Goal: Information Seeking & Learning: Learn about a topic

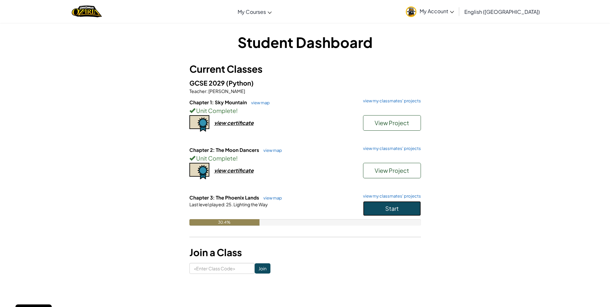
click at [399, 212] on button "Start" at bounding box center [392, 208] width 58 height 15
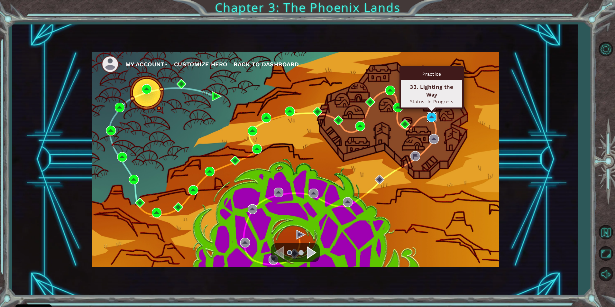
click at [432, 118] on img at bounding box center [432, 117] width 10 height 10
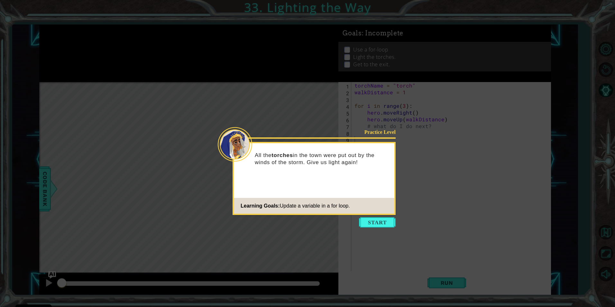
click at [442, 175] on icon at bounding box center [307, 153] width 615 height 307
click at [370, 224] on button "Start" at bounding box center [377, 222] width 37 height 10
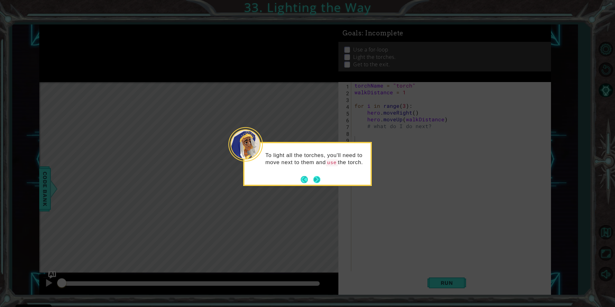
click at [316, 179] on button "Next" at bounding box center [316, 178] width 7 height 7
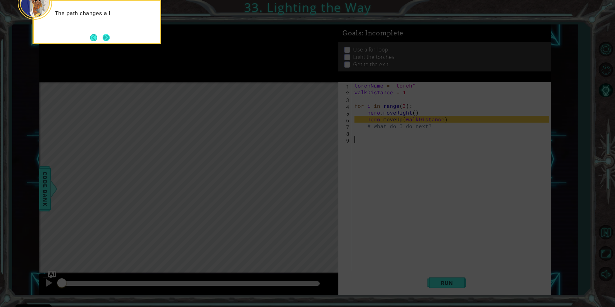
click at [104, 37] on button "Next" at bounding box center [106, 37] width 7 height 7
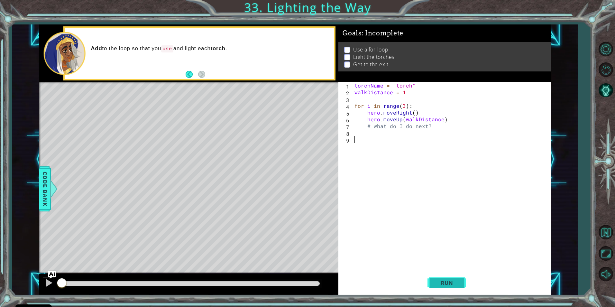
click at [454, 286] on button "Run" at bounding box center [446, 282] width 39 height 21
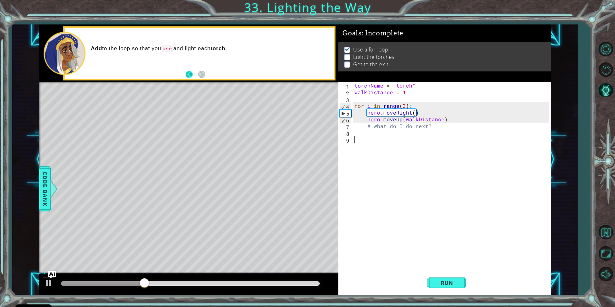
click at [188, 71] on button "Back" at bounding box center [191, 74] width 13 height 7
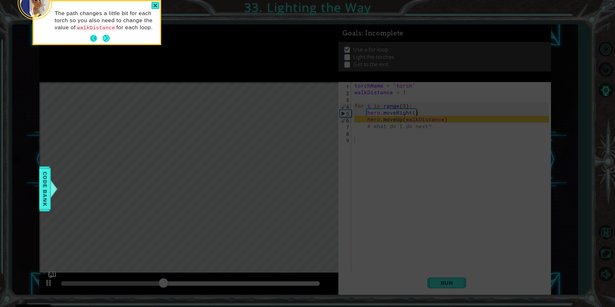
click at [94, 39] on button "Back" at bounding box center [96, 38] width 13 height 7
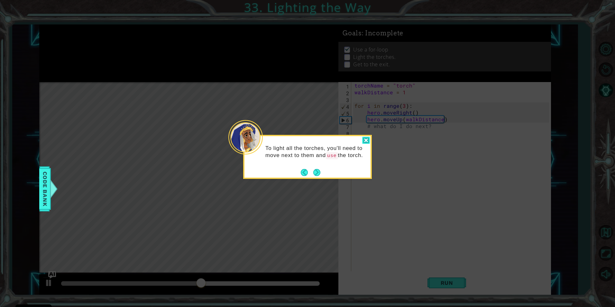
click at [368, 141] on div at bounding box center [366, 140] width 8 height 7
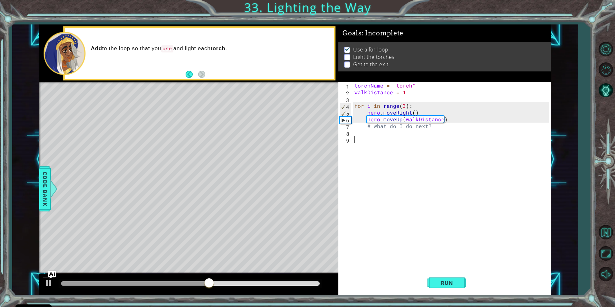
click at [371, 137] on div "torchName = "torch" walkDistance = 1 for i in range ( 3 ) : hero . moveRight ( …" at bounding box center [452, 183] width 199 height 202
click at [367, 135] on div "torchName = "torch" walkDistance = 1 for i in range ( 3 ) : hero . moveRight ( …" at bounding box center [452, 183] width 199 height 202
click at [356, 135] on div "torchName = "torch" walkDistance = 1 for i in range ( 3 ) : hero . moveRight ( …" at bounding box center [452, 183] width 199 height 202
click at [361, 133] on div "torchName = "torch" walkDistance = 1 for i in range ( 3 ) : hero . moveRight ( …" at bounding box center [452, 183] width 199 height 202
click at [363, 134] on div "torchName = "torch" walkDistance = 1 for i in range ( 3 ) : hero . moveRight ( …" at bounding box center [452, 183] width 199 height 202
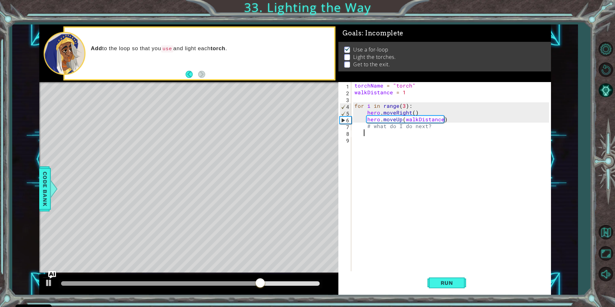
click at [365, 135] on div "torchName = "torch" walkDistance = 1 for i in range ( 3 ) : hero . moveRight ( …" at bounding box center [452, 183] width 199 height 202
click at [368, 134] on div "torchName = "torch" walkDistance = 1 for i in range ( 3 ) : hero . moveRight ( …" at bounding box center [452, 183] width 199 height 202
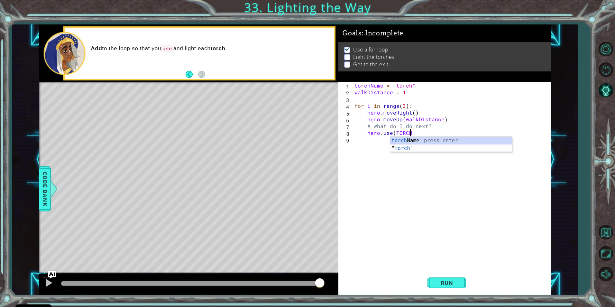
scroll to position [0, 3]
click at [432, 148] on div "torch Name press enter " torch " press enter" at bounding box center [450, 152] width 121 height 31
type textarea "hero.use("torch")"
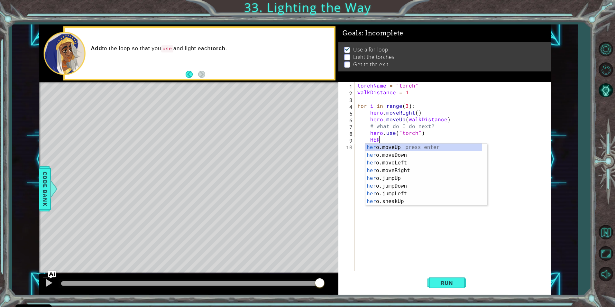
scroll to position [0, 1]
click at [394, 155] on div "hero .moveUp press enter hero .moveDown press enter hero .moveLeft press enter …" at bounding box center [423, 181] width 117 height 77
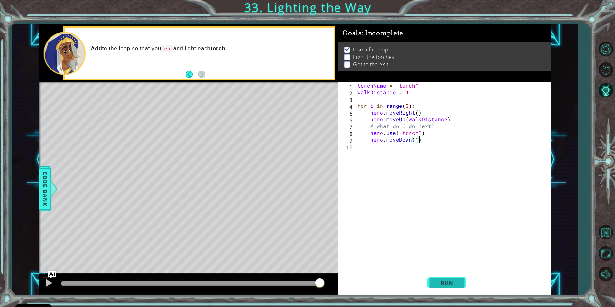
type textarea "hero.moveDown(1)"
click at [448, 278] on button "Run" at bounding box center [446, 282] width 39 height 21
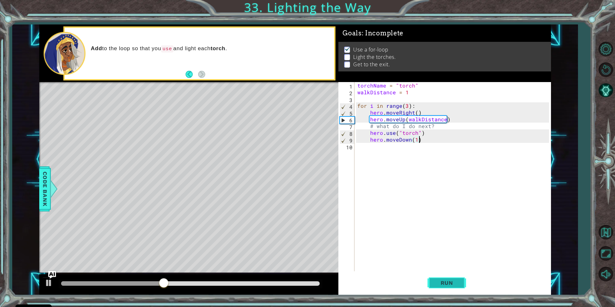
click at [450, 277] on button "Run" at bounding box center [446, 282] width 39 height 21
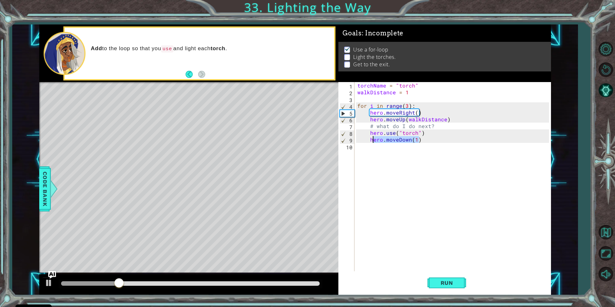
drag, startPoint x: 419, startPoint y: 139, endPoint x: 373, endPoint y: 141, distance: 46.3
click at [373, 141] on div "torchName = "torch" walkDistance = 1 for i in range ( 3 ) : hero . moveRight ( …" at bounding box center [454, 183] width 196 height 202
click at [371, 141] on div "torchName = "torch" walkDistance = 1 for i in range ( 3 ) : hero . moveRight ( …" at bounding box center [452, 176] width 193 height 189
drag, startPoint x: 417, startPoint y: 165, endPoint x: 417, endPoint y: 161, distance: 3.9
click at [417, 162] on div "torchName = "torch" walkDistance = 1 for i in range ( 3 ) : hero . moveRight ( …" at bounding box center [454, 183] width 196 height 202
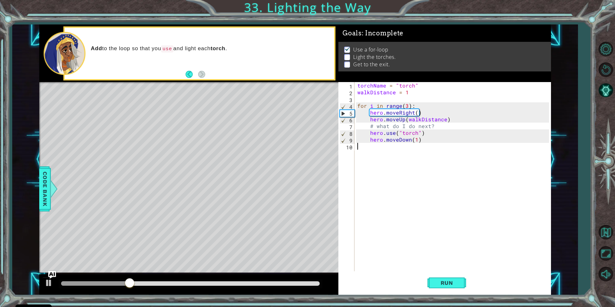
scroll to position [0, 0]
drag, startPoint x: 421, startPoint y: 140, endPoint x: 370, endPoint y: 140, distance: 51.4
click at [370, 140] on div "torchName = "torch" walkDistance = 1 for i in range ( 3 ) : hero . moveRight ( …" at bounding box center [454, 183] width 196 height 202
type textarea "hero.moveDown(1)"
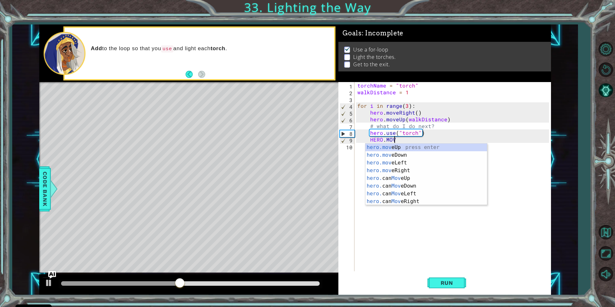
scroll to position [0, 2]
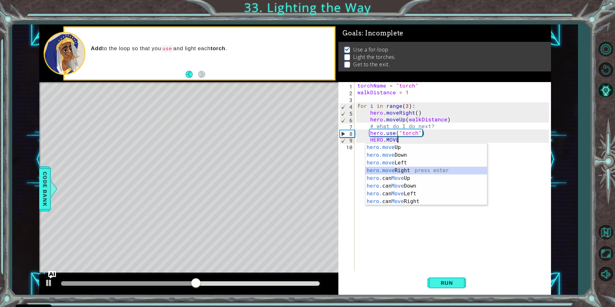
click at [404, 169] on div "hero.move Up press enter hero.move Down press enter hero.move Left press enter …" at bounding box center [425, 181] width 121 height 77
type textarea "hero.moveRight(1)"
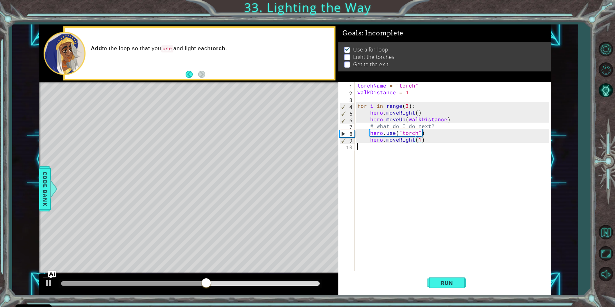
click at [371, 149] on div "torchName = "torch" walkDistance = 1 for i in range ( 3 ) : hero . moveRight ( …" at bounding box center [454, 183] width 196 height 202
click at [374, 148] on div "torchName = "torch" walkDistance = 1 for i in range ( 3 ) : hero . moveRight ( …" at bounding box center [454, 183] width 196 height 202
click at [377, 148] on div "torchName = "torch" walkDistance = 1 for i in range ( 3 ) : hero . moveRight ( …" at bounding box center [454, 183] width 196 height 202
click at [426, 142] on div "torchName = "torch" walkDistance = 1 for i in range ( 3 ) : hero . moveRight ( …" at bounding box center [454, 183] width 196 height 202
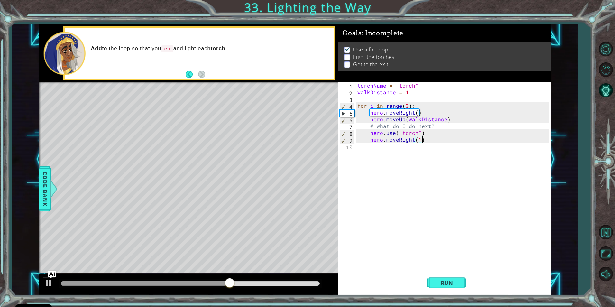
type textarea "hero.moveRight(1)"
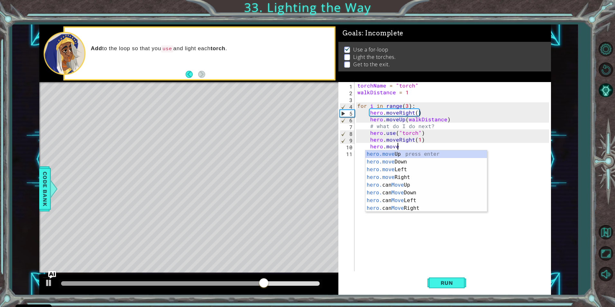
scroll to position [0, 2]
drag, startPoint x: 399, startPoint y: 160, endPoint x: 416, endPoint y: 193, distance: 36.1
click at [399, 162] on div "hero.move Up press enter hero.move Down press enter hero.move Left press enter …" at bounding box center [425, 188] width 121 height 77
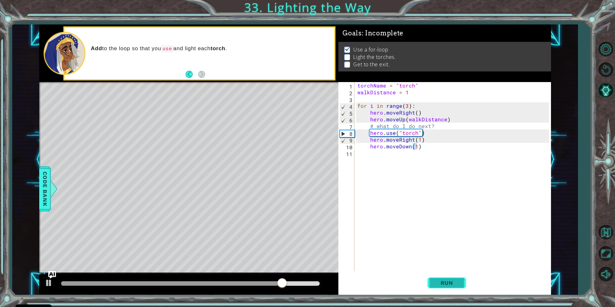
click at [436, 286] on button "Run" at bounding box center [446, 282] width 39 height 21
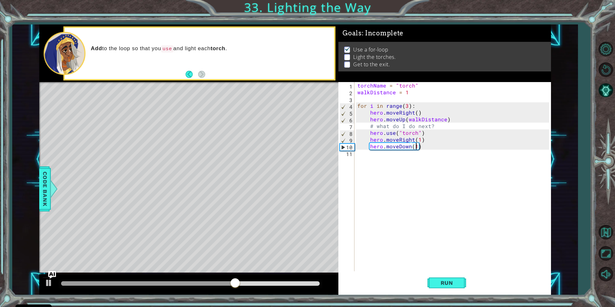
click at [407, 94] on div "torchName = "torch" walkDistance = 1 for i in range ( 3 ) : hero . moveRight ( …" at bounding box center [454, 183] width 196 height 202
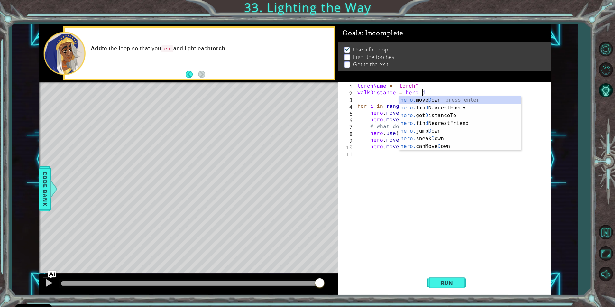
scroll to position [0, 4]
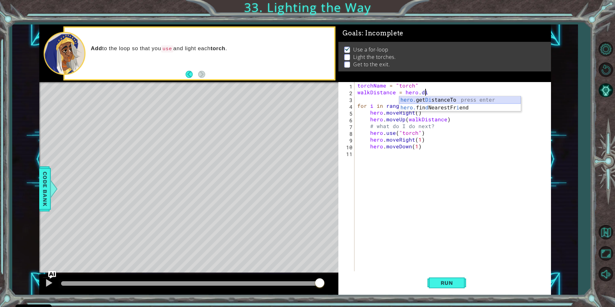
click at [422, 99] on div "hero. get Di stanceTo press enter hero. fin d NearestFr i end press enter" at bounding box center [459, 111] width 121 height 31
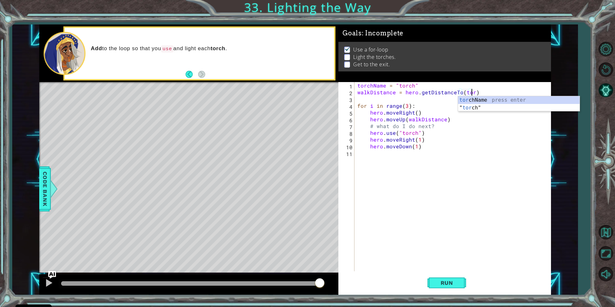
scroll to position [0, 7]
click at [470, 110] on div "torc hName press enter " torc h" press enter" at bounding box center [518, 111] width 121 height 31
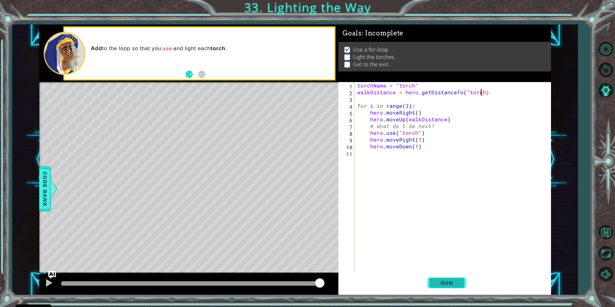
click at [448, 276] on button "Run" at bounding box center [446, 282] width 39 height 21
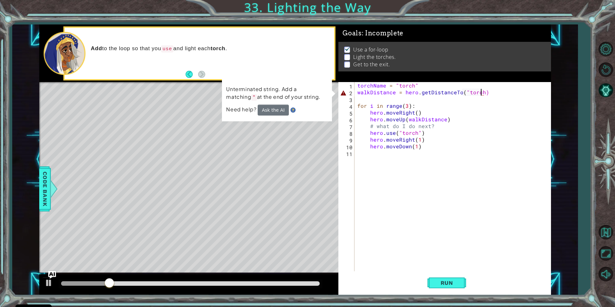
scroll to position [0, 8]
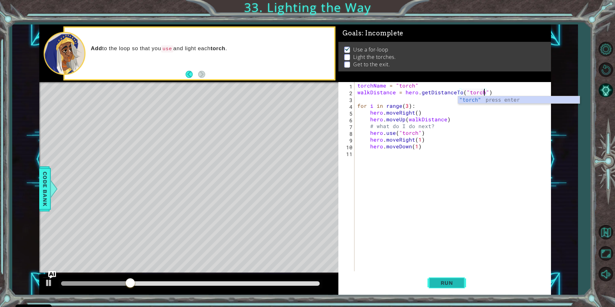
type textarea "walkDistance = hero.getDistanceTo("torch")"
click at [457, 280] on span "Run" at bounding box center [446, 282] width 25 height 6
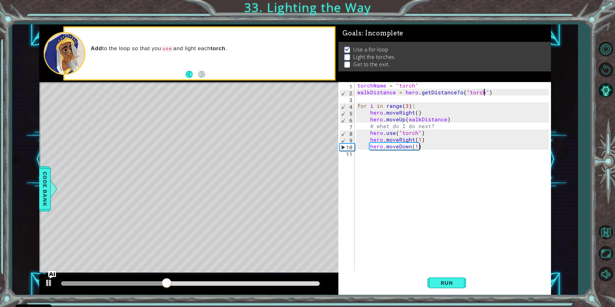
click at [489, 182] on div "torchName = "torch" walkDistance = hero . getDistanceTo ( "torch" ) for i in ra…" at bounding box center [454, 183] width 196 height 202
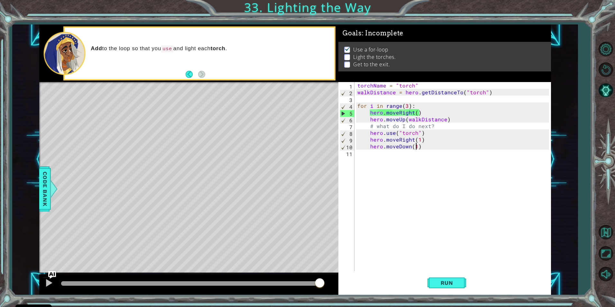
click at [417, 148] on div "torchName = "torch" walkDistance = hero . getDistanceTo ( "torch" ) for i in ra…" at bounding box center [454, 183] width 196 height 202
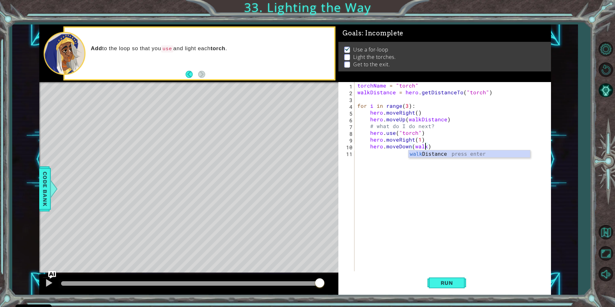
scroll to position [0, 4]
click at [411, 152] on div "walk Distance press enter" at bounding box center [468, 161] width 121 height 23
type textarea "hero.moveDown(walkDistance)"
click at [433, 283] on button "Run" at bounding box center [446, 282] width 39 height 21
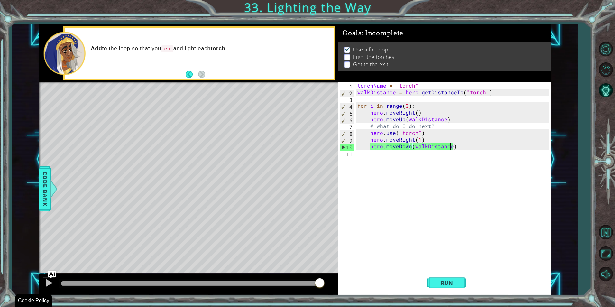
drag, startPoint x: 108, startPoint y: 283, endPoint x: 323, endPoint y: 323, distance: 218.3
click at [323, 306] on html "Cookie Policy CodeCombat uses a few essential and non-essential cookies. Privac…" at bounding box center [307, 153] width 615 height 307
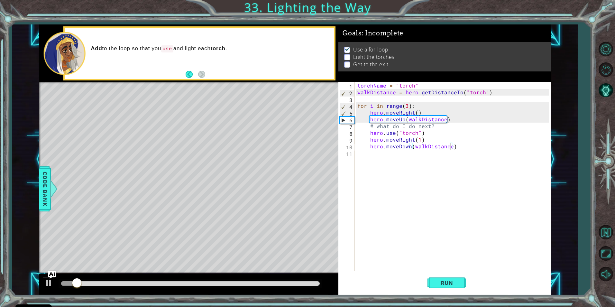
drag, startPoint x: 267, startPoint y: 287, endPoint x: 283, endPoint y: 288, distance: 15.1
click at [283, 288] on div at bounding box center [190, 283] width 264 height 9
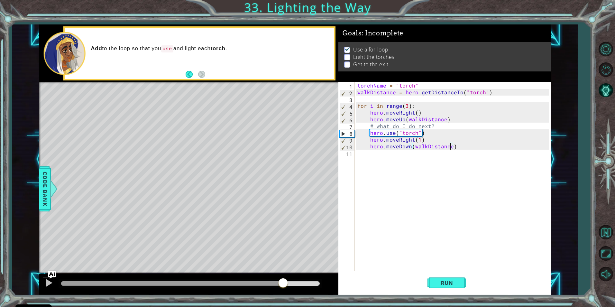
drag, startPoint x: 278, startPoint y: 284, endPoint x: 284, endPoint y: 285, distance: 5.5
click at [283, 285] on div at bounding box center [190, 283] width 258 height 4
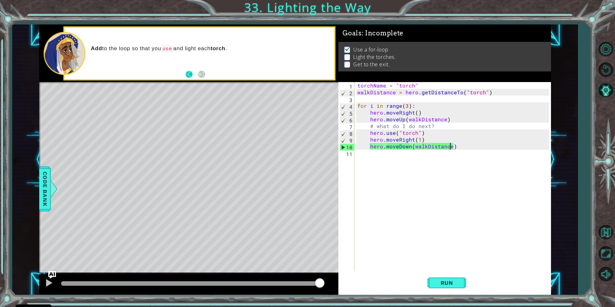
click at [190, 78] on button "Back" at bounding box center [191, 74] width 13 height 7
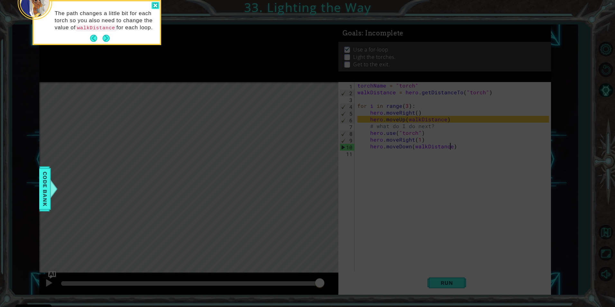
click at [156, 8] on div at bounding box center [155, 5] width 8 height 7
